Goal: Task Accomplishment & Management: Use online tool/utility

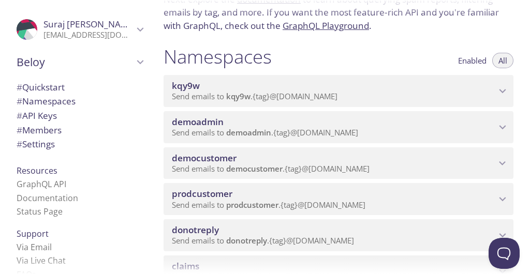
scroll to position [114, 0]
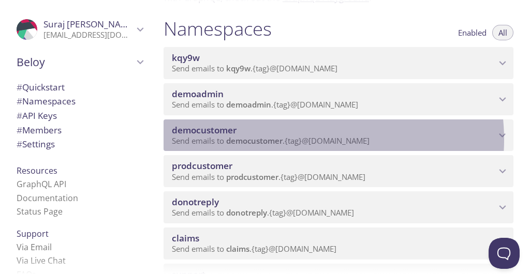
click at [299, 140] on span "Send emails to democustomer . {tag} @inbox.testmail.app" at bounding box center [271, 141] width 198 height 10
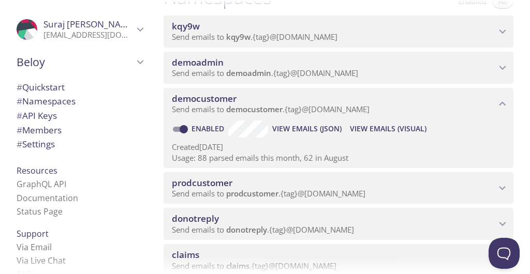
scroll to position [147, 0]
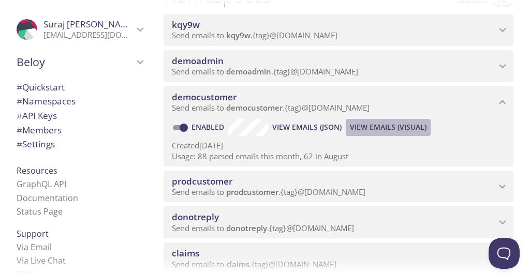
click at [390, 127] on span "View Emails (Visual)" at bounding box center [388, 127] width 77 height 12
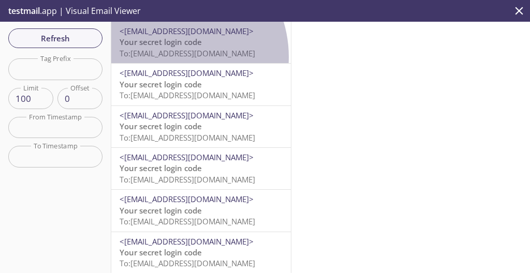
click at [167, 57] on span "To: democustomer.sapphire0804202502@inbox.testmail.app" at bounding box center [188, 53] width 136 height 10
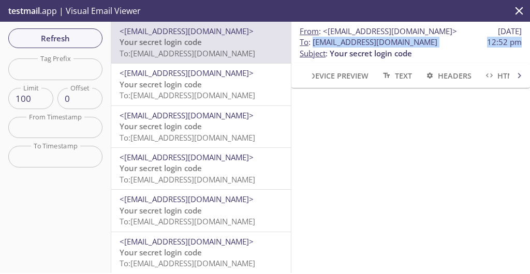
scroll to position [0, 8]
drag, startPoint x: 301, startPoint y: 54, endPoint x: 499, endPoint y: 58, distance: 197.7
click at [499, 48] on span "To : democustomer.sapphire0804202502@inbox.testmail.app 12:52 pm" at bounding box center [411, 42] width 222 height 11
copy span "democustomer.sapphire0804202502@inbox.testmail.app"
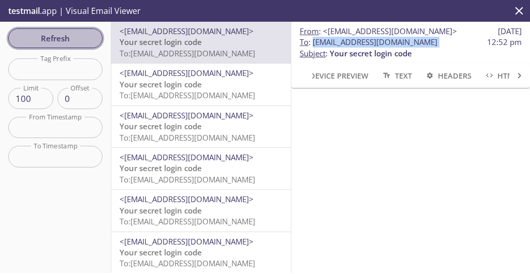
click at [60, 37] on span "Refresh" at bounding box center [56, 38] width 78 height 13
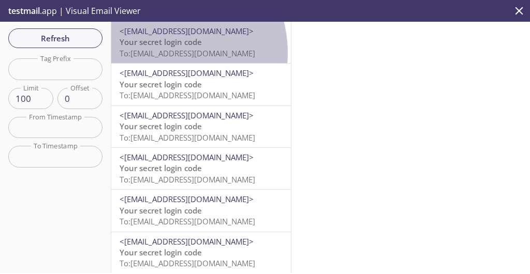
click at [162, 53] on span "To: democustomer.sapphire0804202502@inbox.testmail.app" at bounding box center [188, 53] width 136 height 10
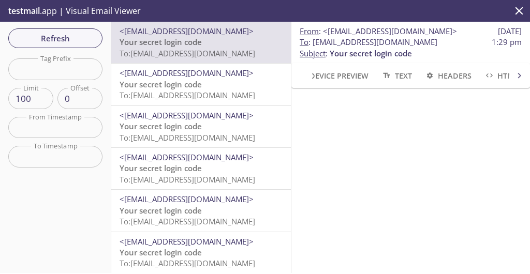
scroll to position [108, 0]
